Goal: Task Accomplishment & Management: Manage account settings

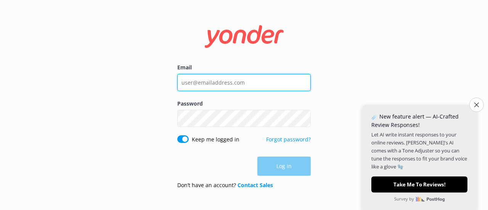
click at [204, 84] on input "Email" at bounding box center [243, 82] width 133 height 17
click at [196, 83] on input "Email" at bounding box center [243, 82] width 133 height 17
